Goal: Communication & Community: Answer question/provide support

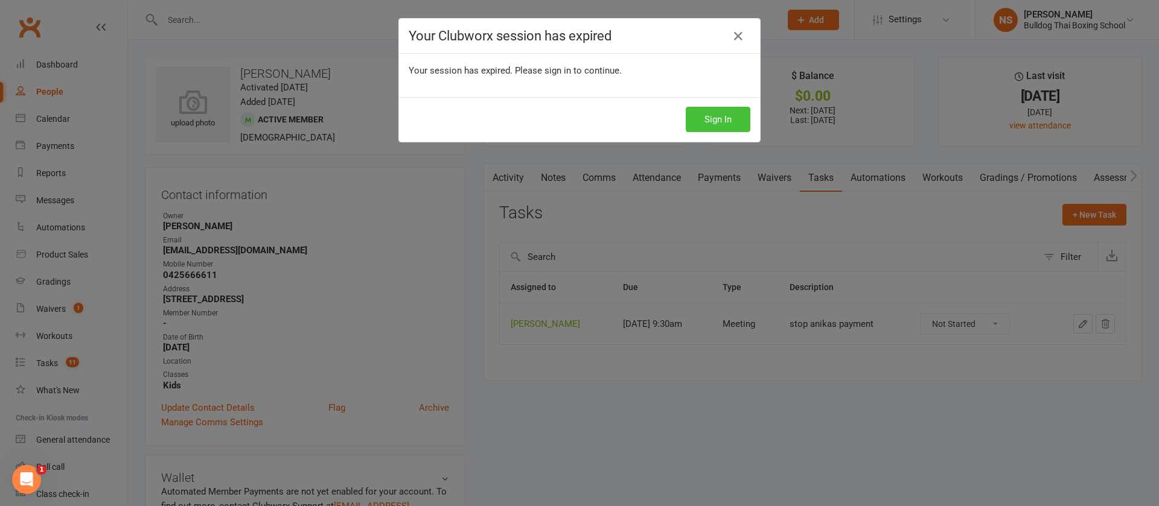
click at [712, 116] on button "Sign In" at bounding box center [718, 119] width 65 height 25
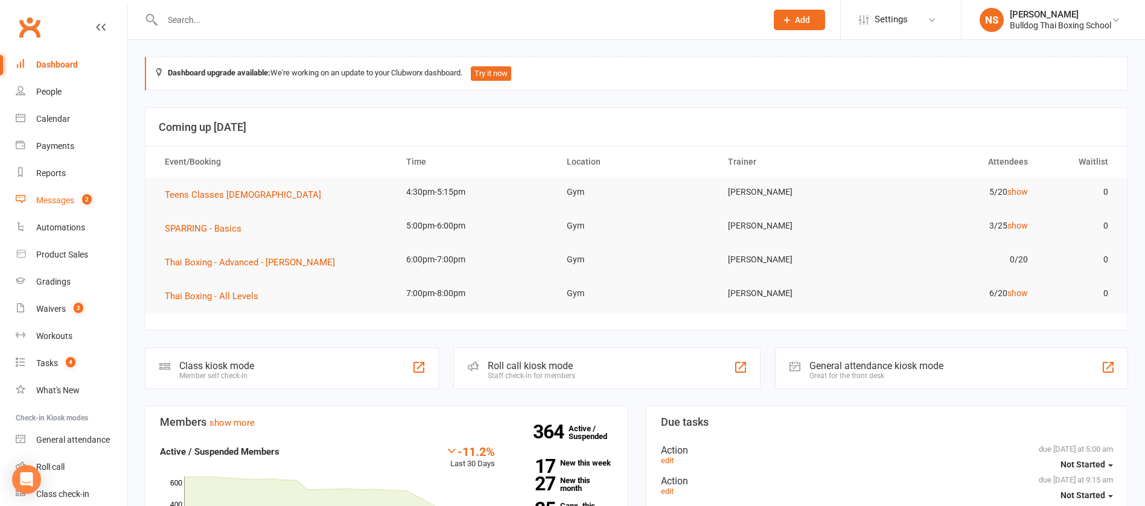
click at [64, 194] on link "Messages 2" at bounding box center [72, 200] width 112 height 27
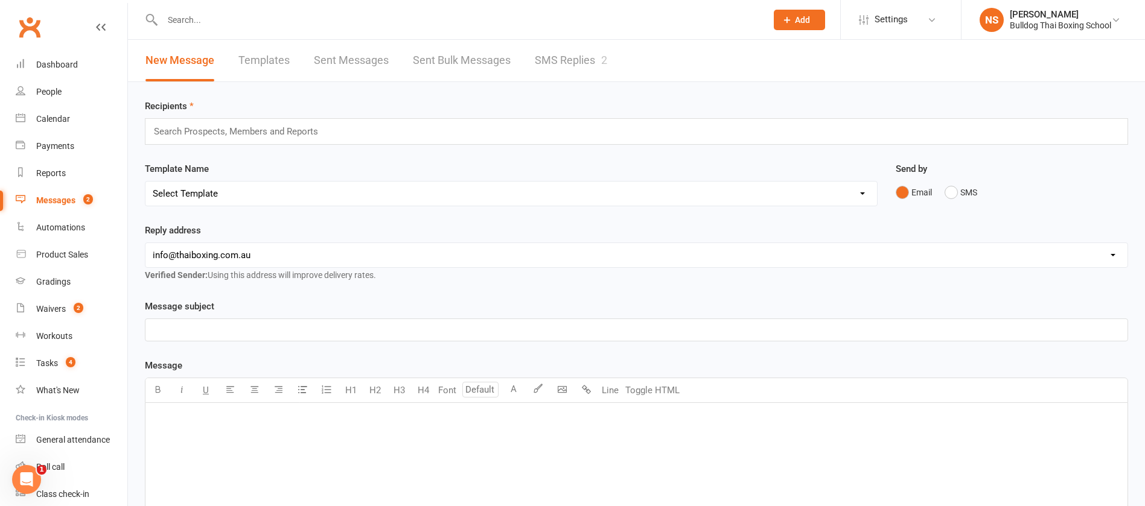
click at [220, 21] on input "text" at bounding box center [458, 19] width 599 height 17
click at [57, 359] on div "Tasks" at bounding box center [47, 364] width 22 height 10
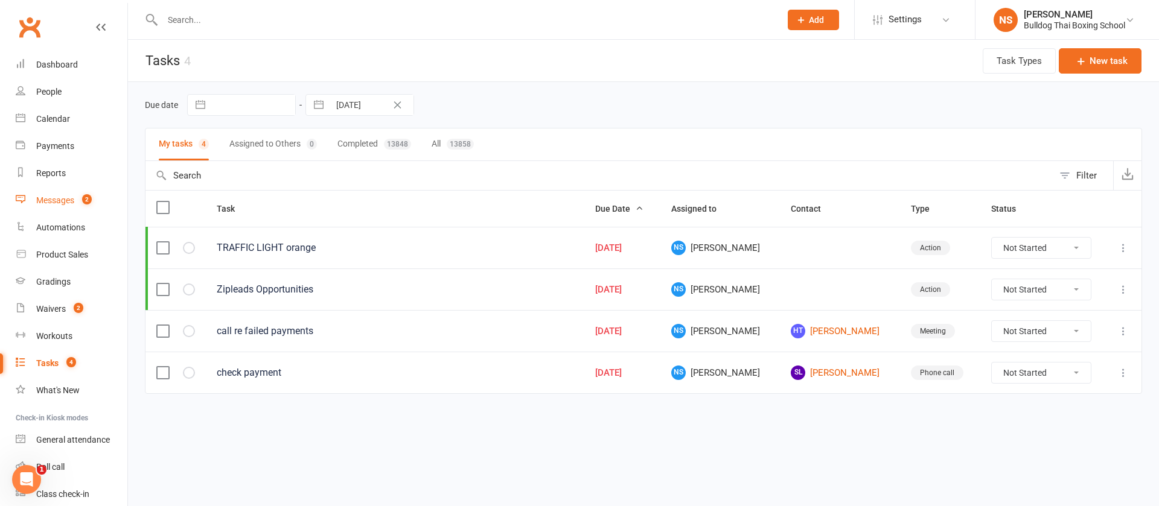
click at [60, 203] on div "Messages" at bounding box center [55, 201] width 38 height 10
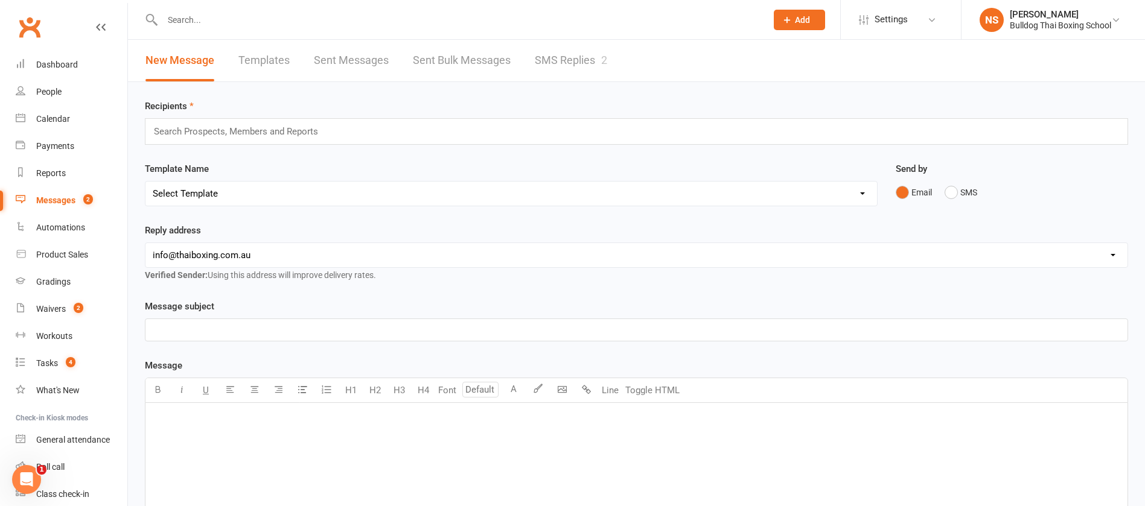
click at [568, 56] on link "SMS Replies 2" at bounding box center [571, 61] width 72 height 42
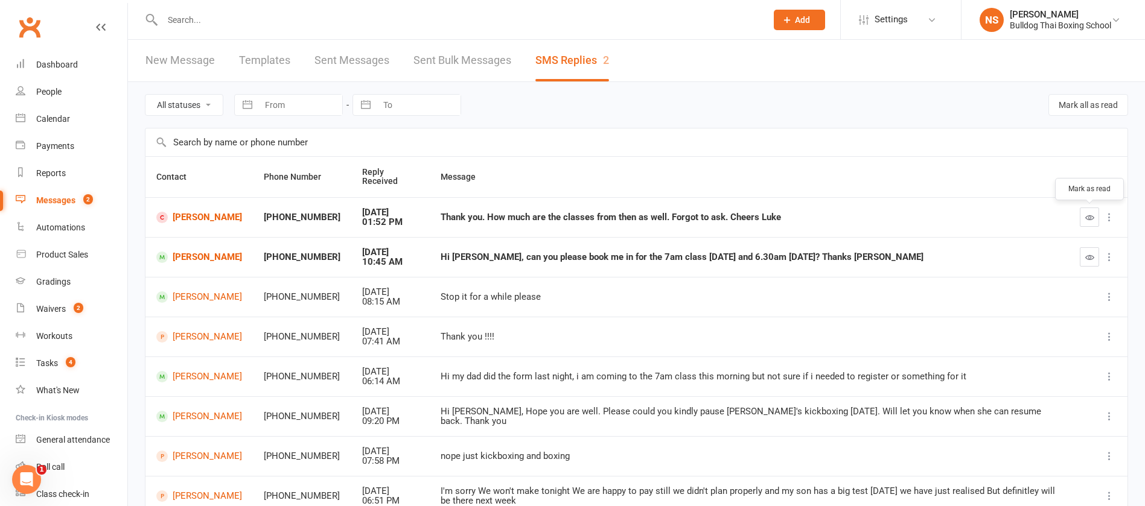
click at [1088, 216] on icon "button" at bounding box center [1089, 217] width 9 height 9
click at [204, 217] on link "Luke Cowan" at bounding box center [199, 217] width 86 height 11
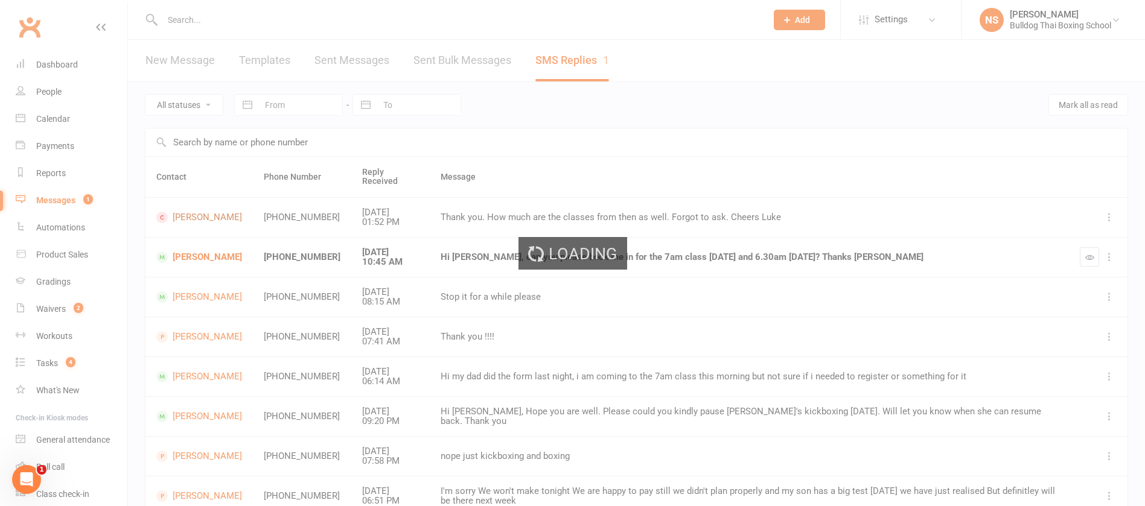
click at [204, 217] on div "Loading" at bounding box center [572, 253] width 1145 height 506
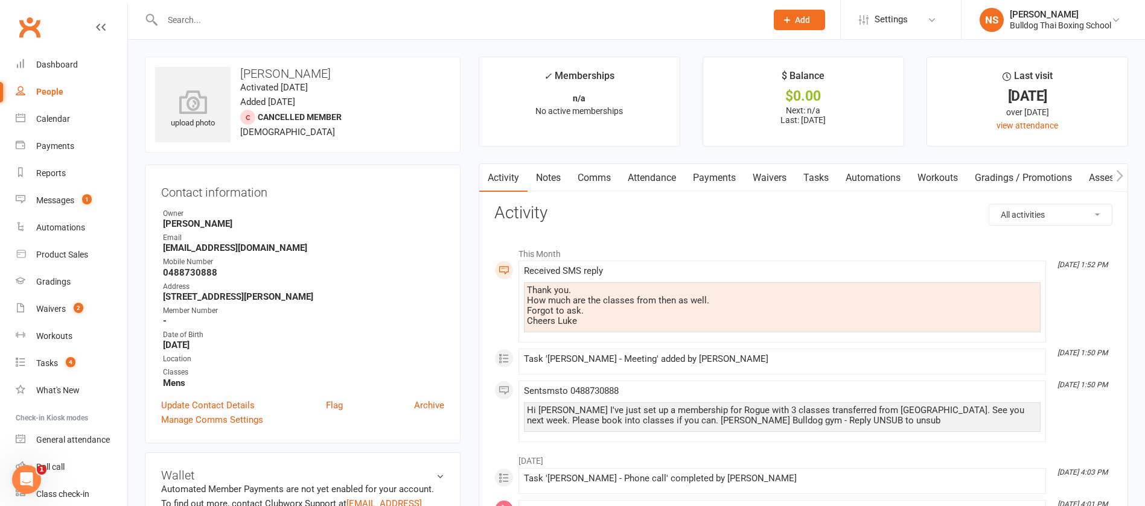
click at [601, 174] on link "Comms" at bounding box center [594, 178] width 50 height 28
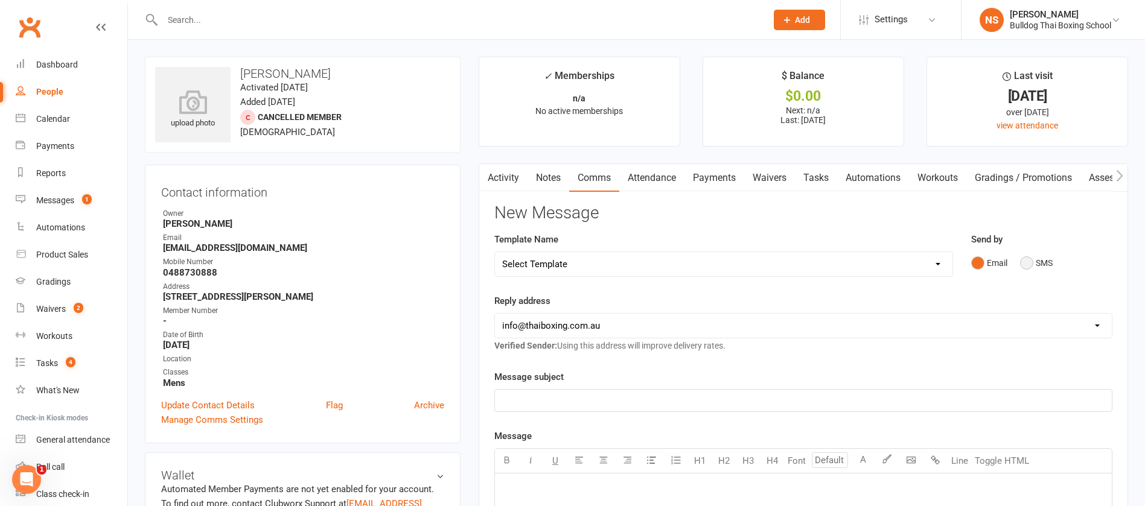
click at [1031, 262] on button "SMS" at bounding box center [1036, 263] width 33 height 23
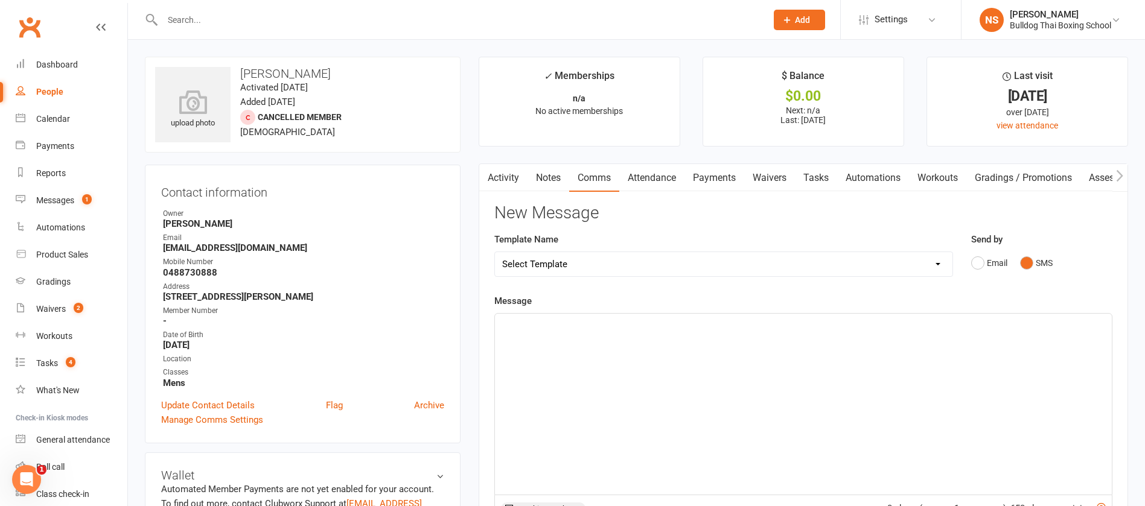
click at [521, 336] on div "﻿" at bounding box center [803, 404] width 617 height 181
click at [606, 324] on span "20 for 1 class/week. Or 35 if you sign both kids up" at bounding box center [603, 324] width 202 height 11
click at [729, 327] on p "20 for 1 class/week. Or 35 if you sign both kids up" at bounding box center [803, 325] width 602 height 14
click at [607, 321] on span "20 for 1 class/week. Or 35 if you sign both kids up." at bounding box center [604, 324] width 204 height 11
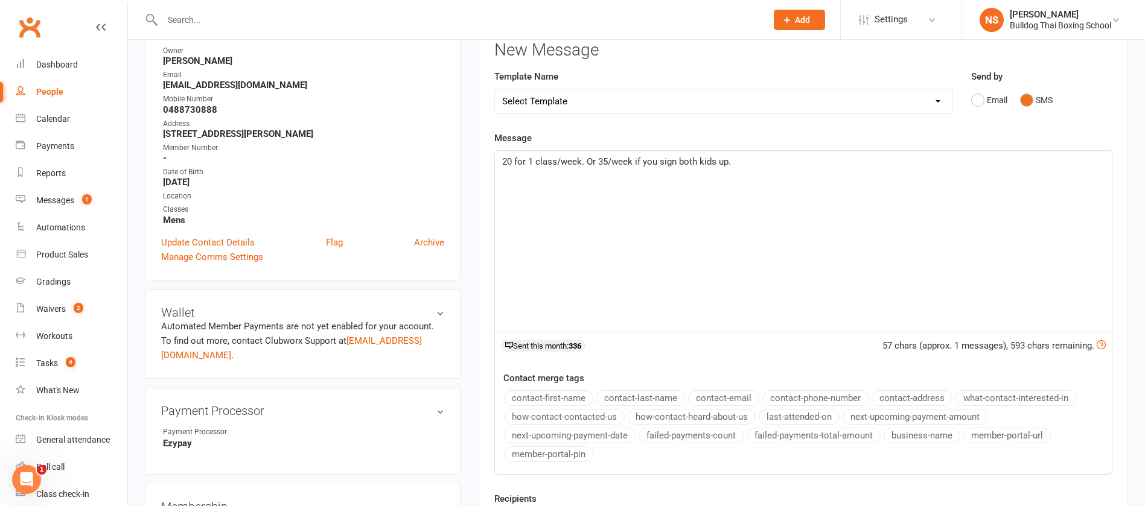
scroll to position [272, 0]
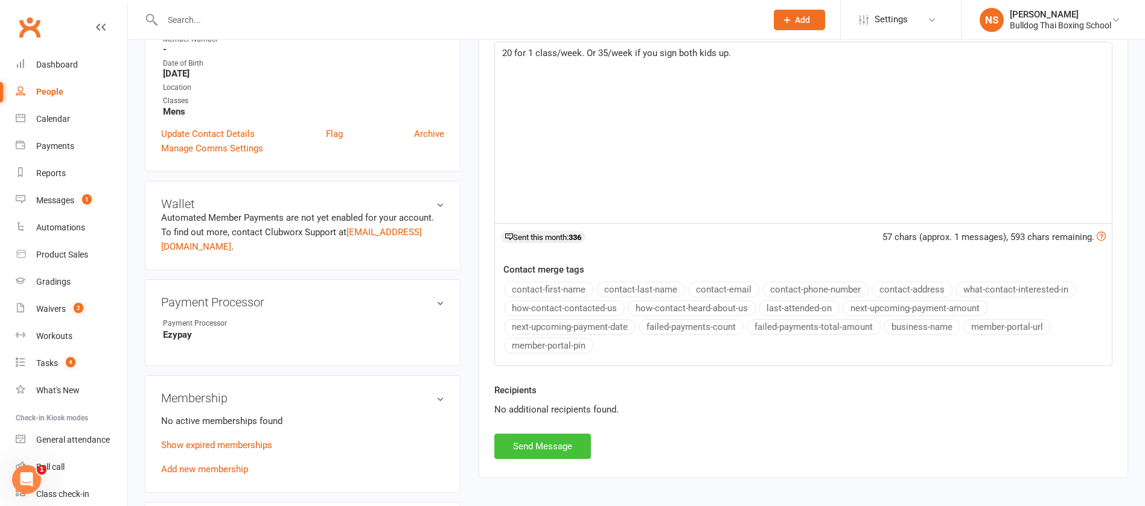
click at [530, 449] on button "Send Message" at bounding box center [542, 446] width 97 height 25
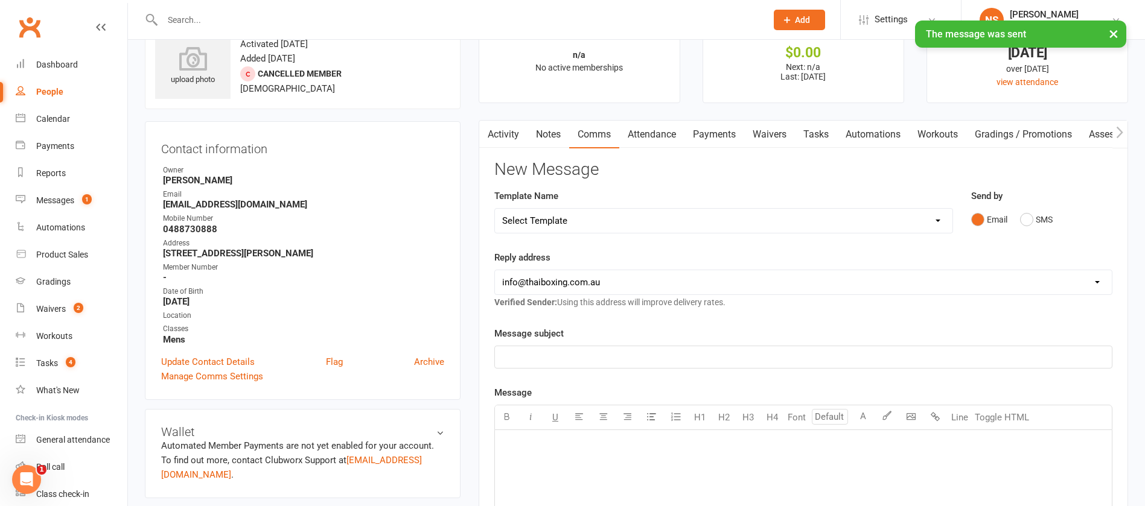
scroll to position [0, 0]
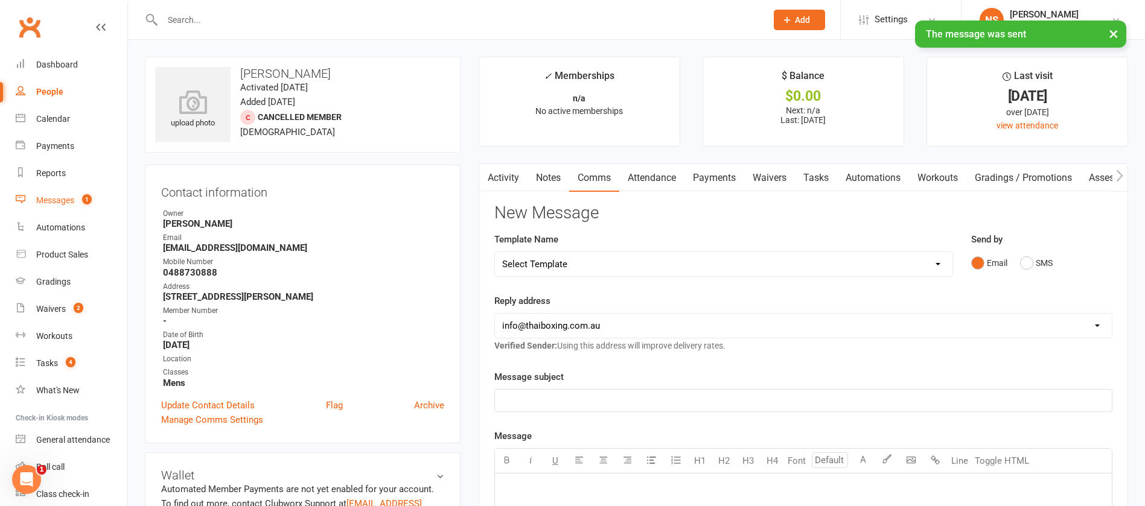
click at [52, 197] on div "Messages" at bounding box center [55, 201] width 38 height 10
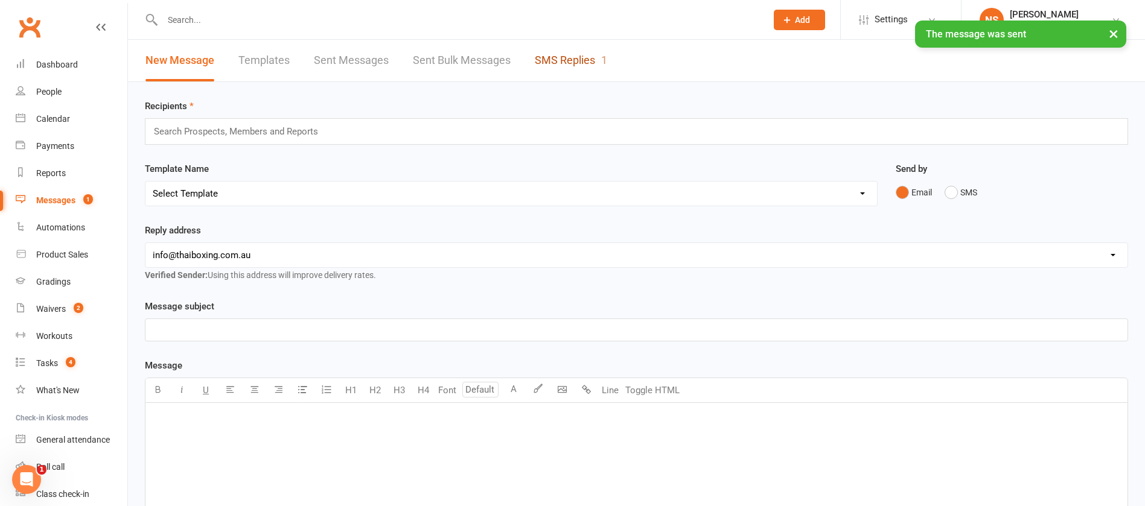
drag, startPoint x: 546, startPoint y: 64, endPoint x: 552, endPoint y: 60, distance: 7.9
click at [547, 63] on link "SMS Replies 1" at bounding box center [571, 61] width 72 height 42
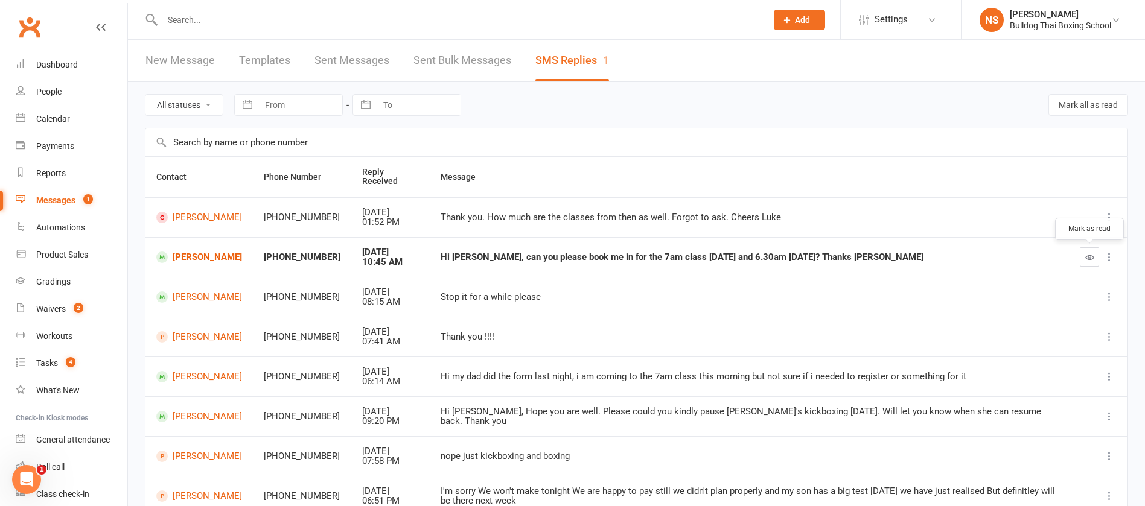
click at [1087, 257] on icon "button" at bounding box center [1089, 257] width 9 height 9
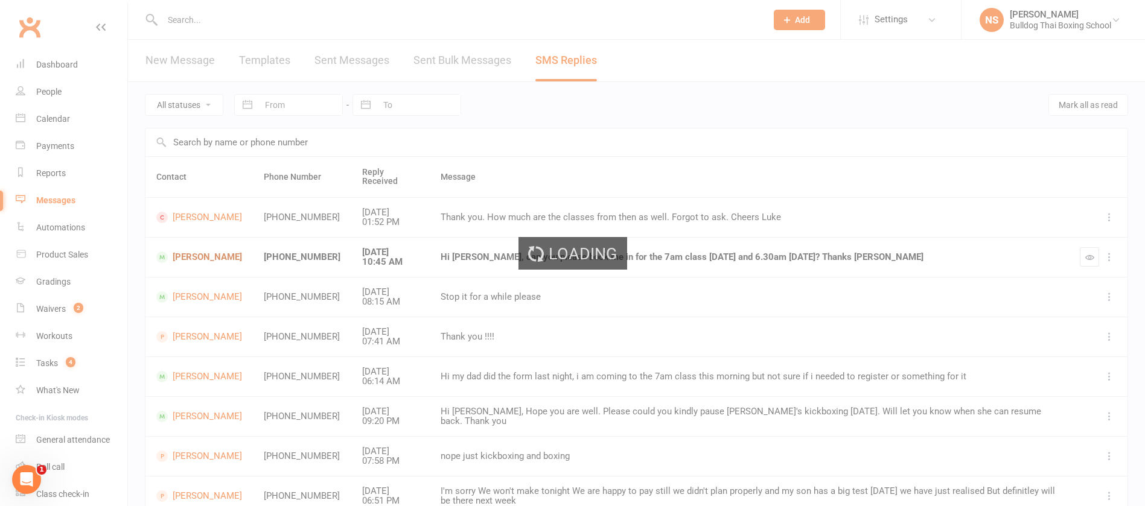
click at [193, 258] on ui-view "Prospect Member Non-attending contact Class / event Appointment Grading event T…" at bounding box center [572, 336] width 1145 height 666
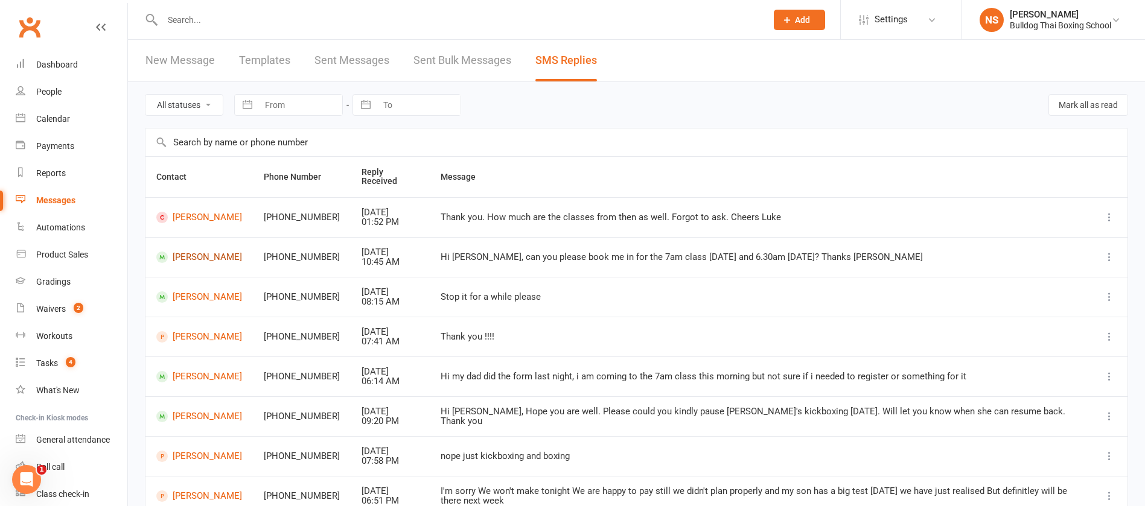
click at [192, 258] on link "Andreas Wortmann" at bounding box center [199, 257] width 86 height 11
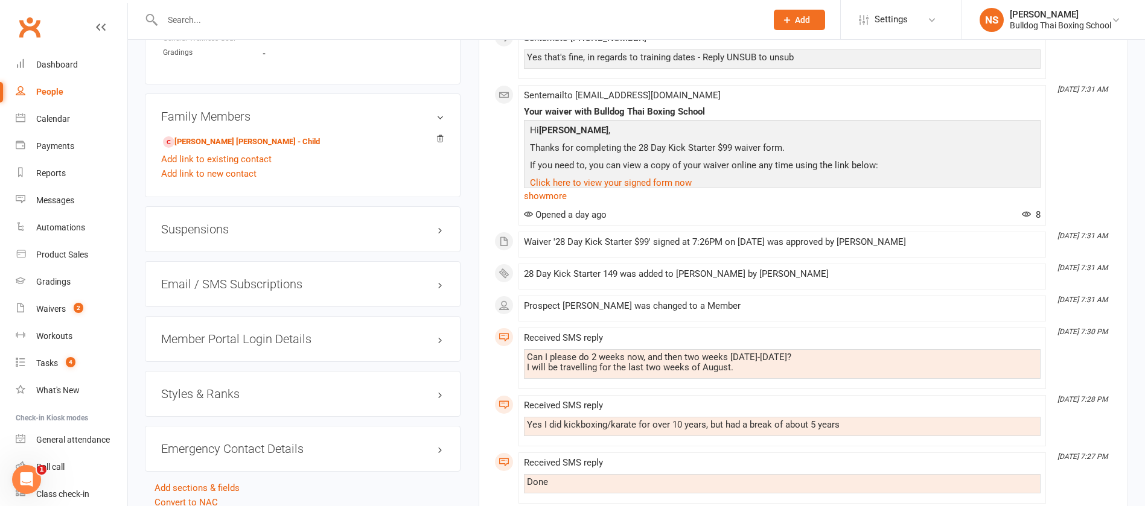
scroll to position [815, 0]
click at [206, 339] on h3 "Member Portal Login Details" at bounding box center [302, 337] width 283 height 13
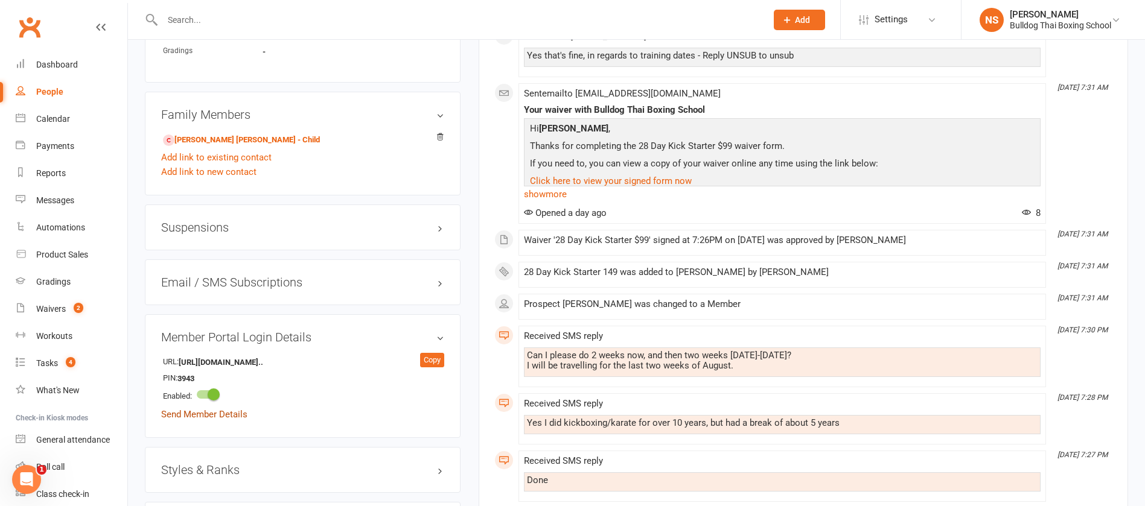
click at [208, 418] on link "Send Member Details" at bounding box center [204, 414] width 86 height 11
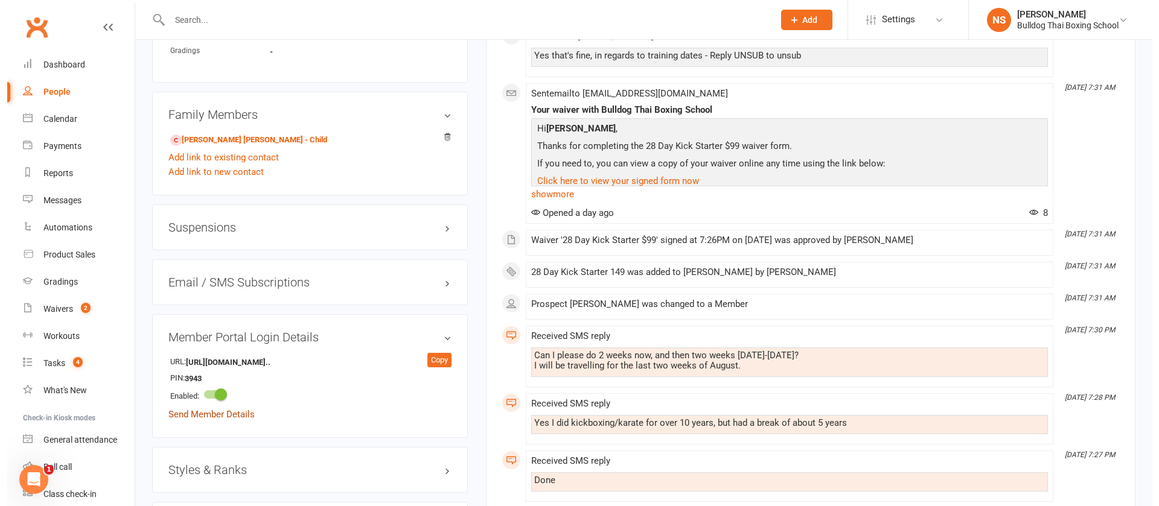
scroll to position [800, 0]
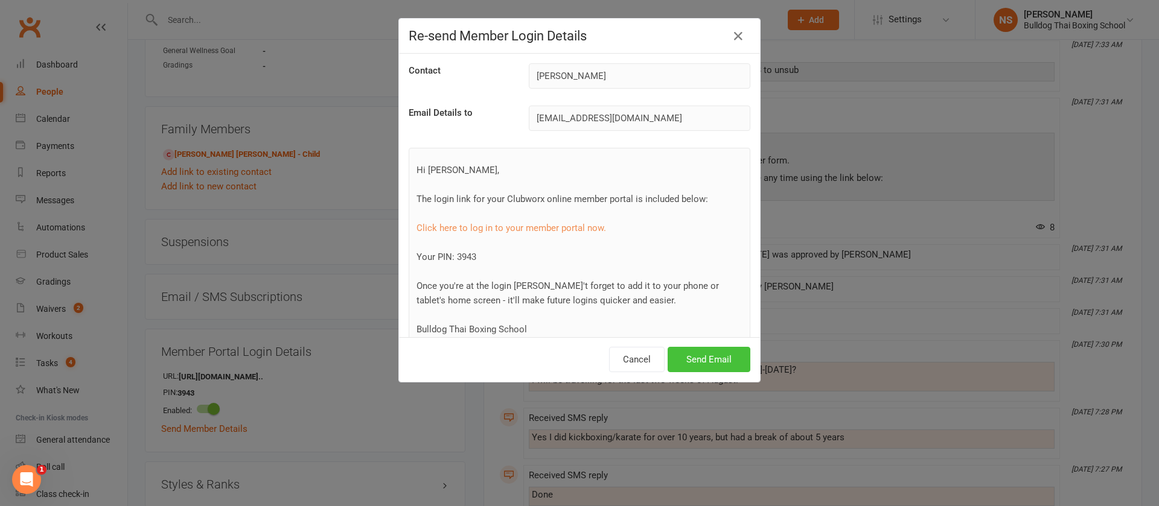
click at [691, 361] on button "Send Email" at bounding box center [709, 359] width 83 height 25
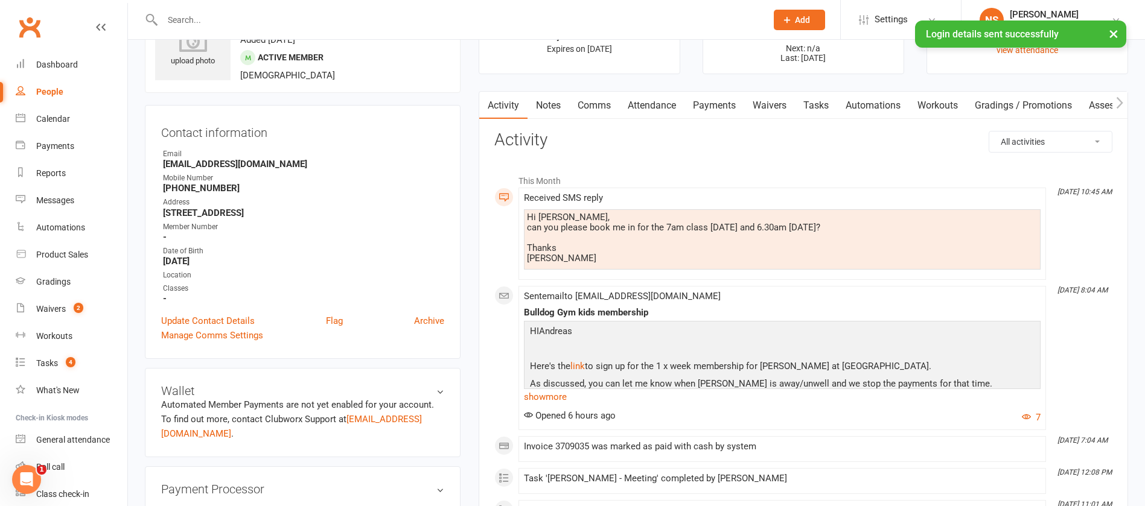
scroll to position [0, 0]
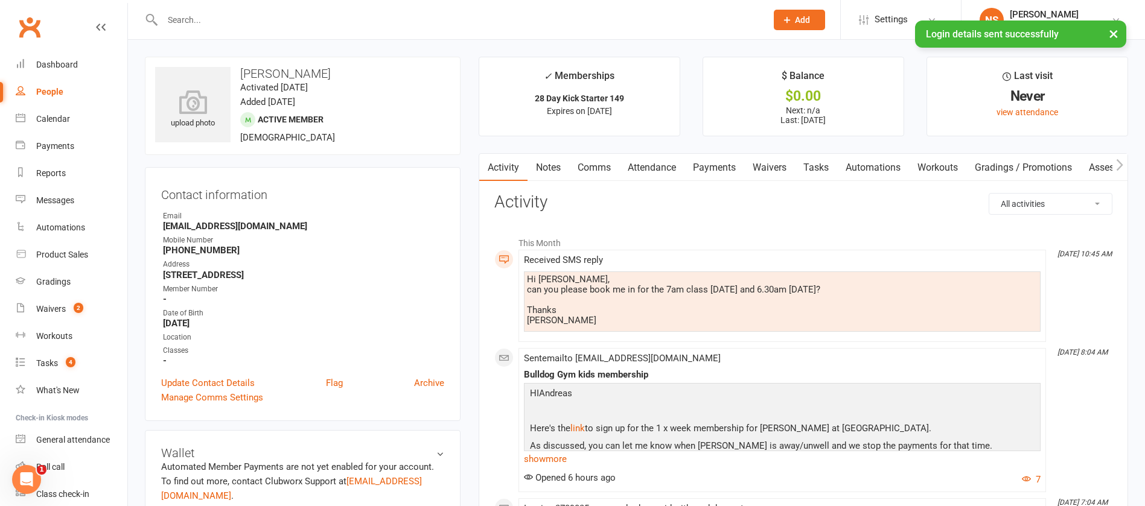
click at [595, 166] on link "Comms" at bounding box center [594, 168] width 50 height 28
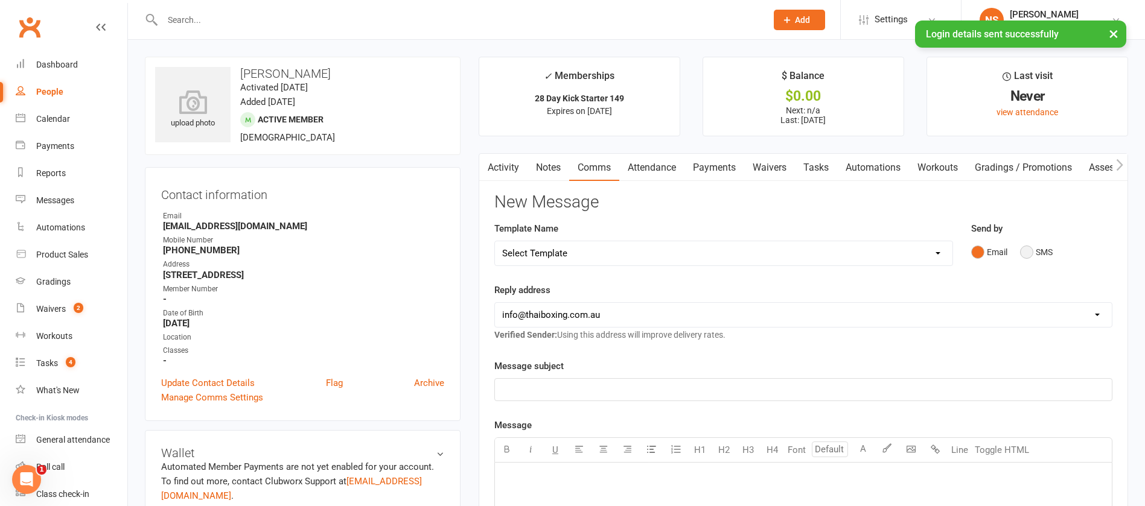
click at [1024, 250] on button "SMS" at bounding box center [1036, 252] width 33 height 23
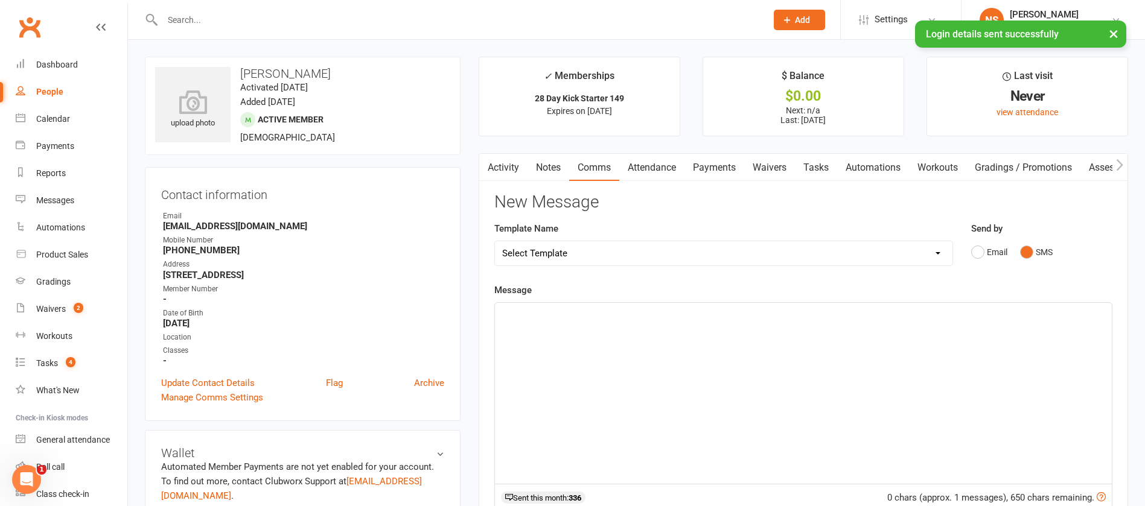
click at [619, 327] on div "﻿" at bounding box center [803, 393] width 617 height 181
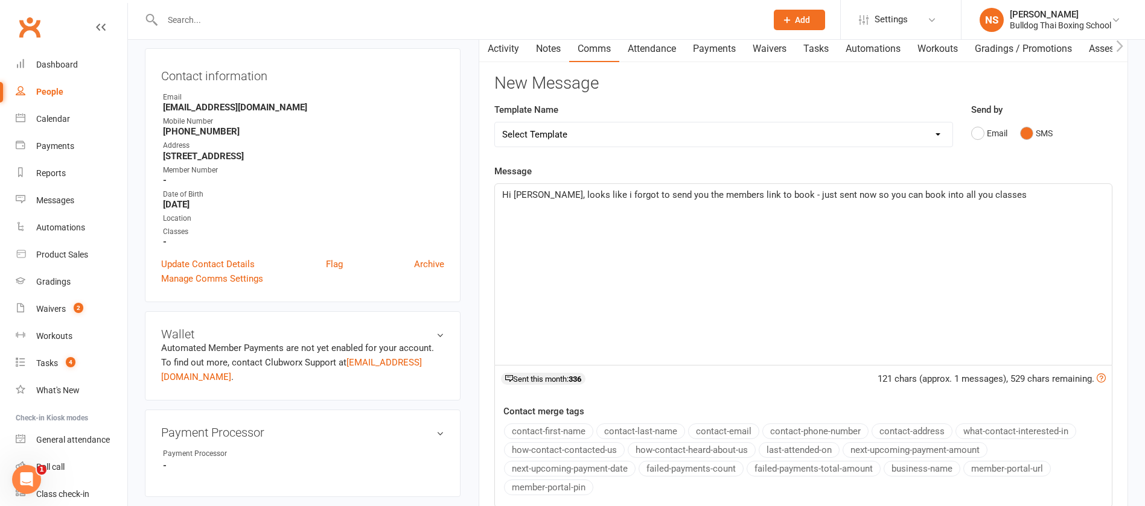
scroll to position [272, 0]
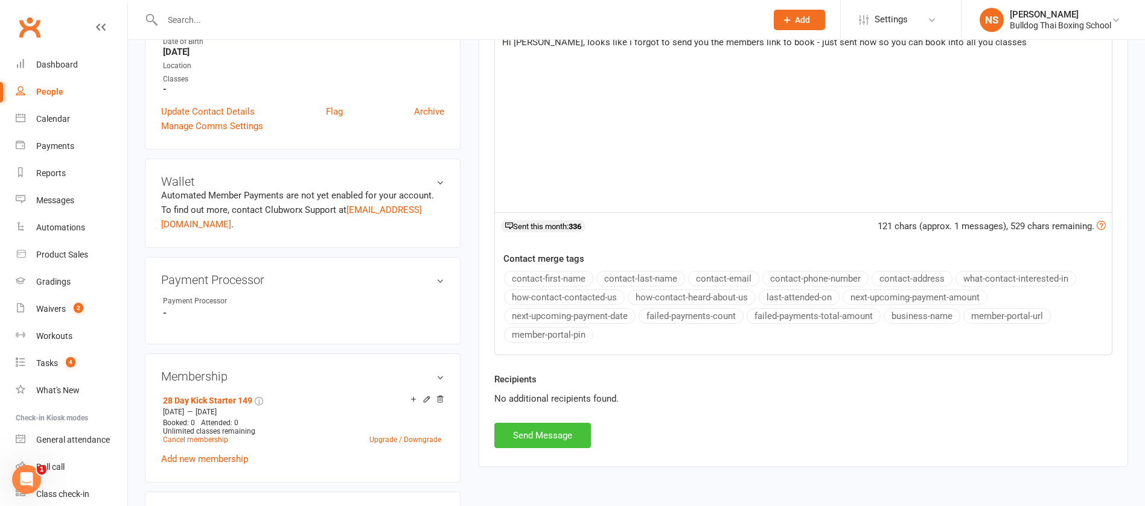
click at [538, 432] on button "Send Message" at bounding box center [542, 435] width 97 height 25
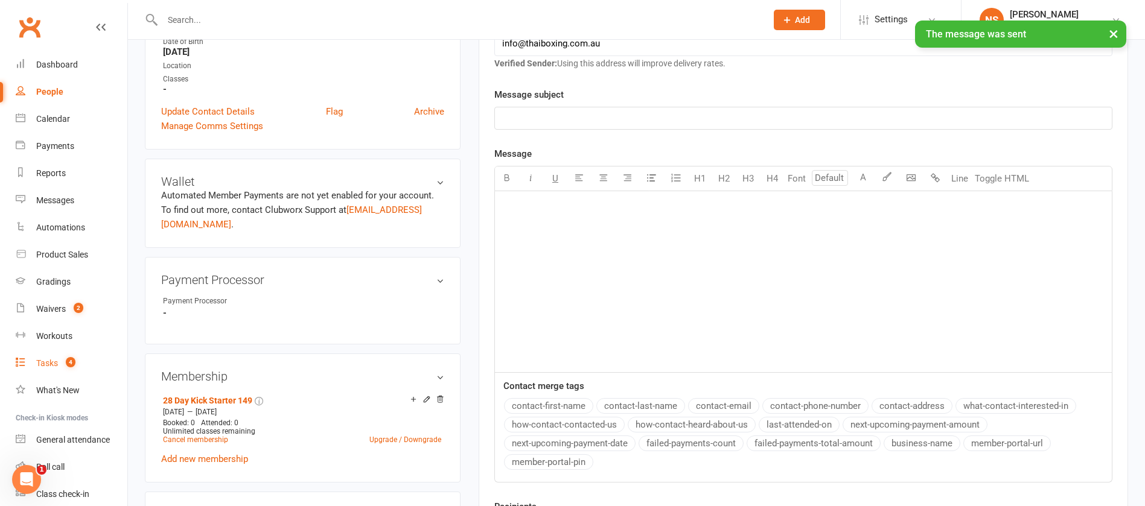
click at [50, 365] on div "Tasks" at bounding box center [47, 364] width 22 height 10
